Goal: Information Seeking & Learning: Learn about a topic

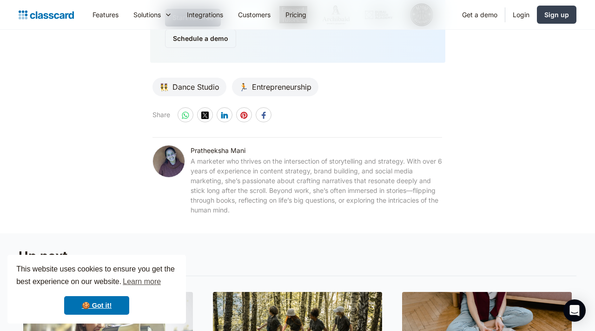
scroll to position [5168, 0]
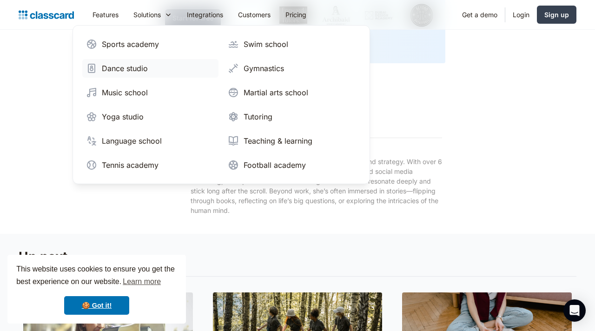
click at [130, 67] on div "Dance studio" at bounding box center [125, 68] width 46 height 11
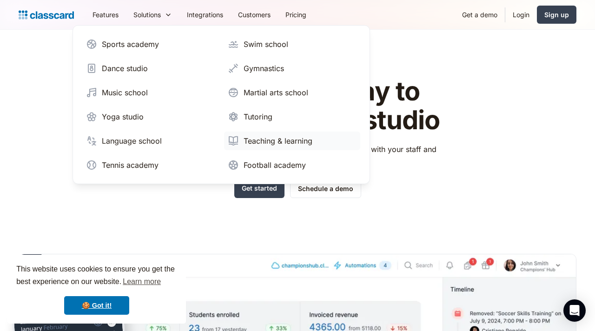
click at [256, 139] on div "Teaching & learning" at bounding box center [277, 140] width 69 height 11
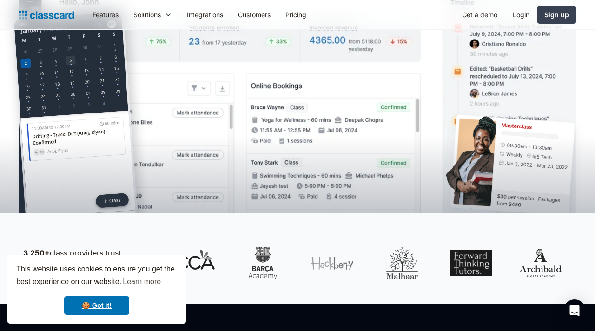
scroll to position [320, 0]
